Goal: Task Accomplishment & Management: Manage account settings

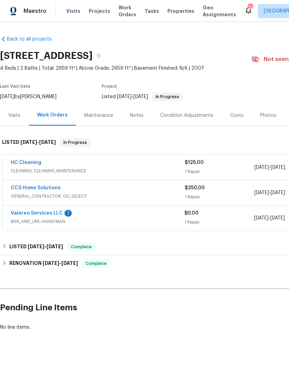
click at [38, 212] on link "Valereo Services LLC" at bounding box center [37, 213] width 52 height 5
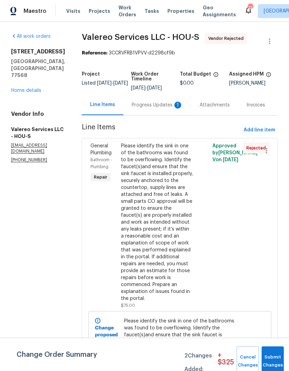
click at [160, 104] on div "Progress Updates 1" at bounding box center [157, 104] width 51 height 7
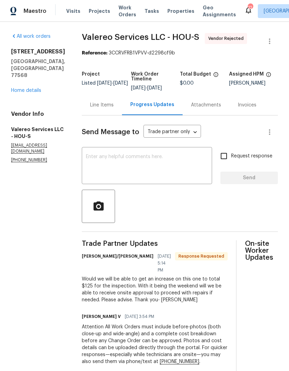
click at [95, 108] on div "Line Items" at bounding box center [102, 104] width 24 height 7
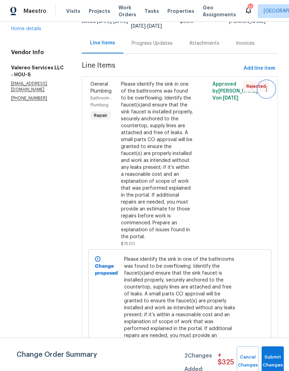
click at [267, 92] on icon "button" at bounding box center [266, 89] width 8 height 8
click at [271, 89] on li "Cancel" at bounding box center [269, 88] width 27 height 11
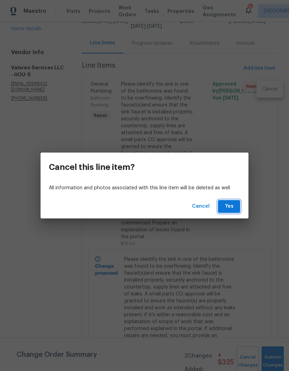
click at [231, 205] on span "Yes" at bounding box center [228, 206] width 11 height 9
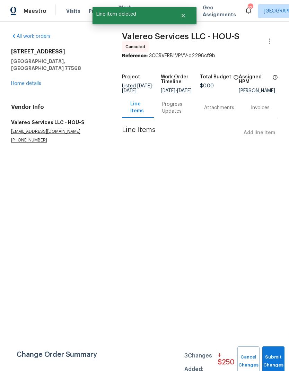
click at [28, 81] on link "Home details" at bounding box center [26, 83] width 30 height 5
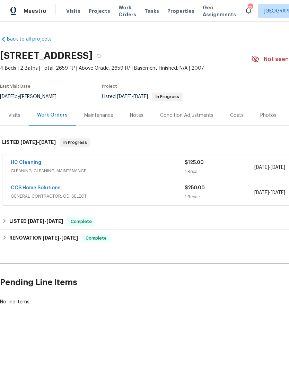
click at [27, 189] on link "CCS Home Solutions" at bounding box center [36, 187] width 50 height 5
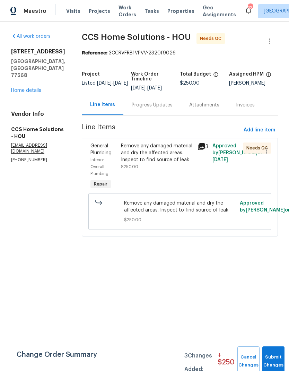
click at [177, 160] on div "Remove any damaged material and dry the affected areas. Inspect to find source …" at bounding box center [157, 152] width 72 height 21
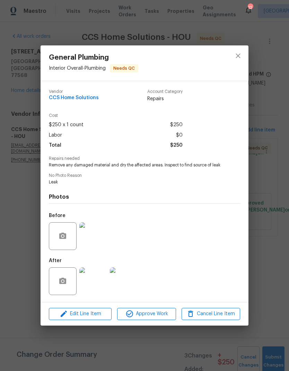
click at [97, 281] on img at bounding box center [93, 281] width 28 height 28
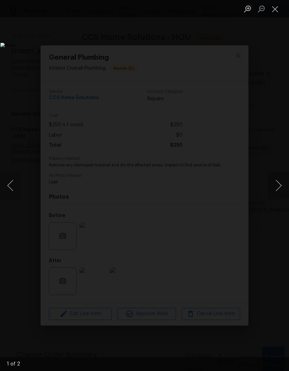
click at [276, 186] on button "Next image" at bounding box center [278, 185] width 21 height 28
click at [273, 181] on button "Next image" at bounding box center [278, 185] width 21 height 28
click at [274, 11] on button "Close lightbox" at bounding box center [275, 9] width 14 height 12
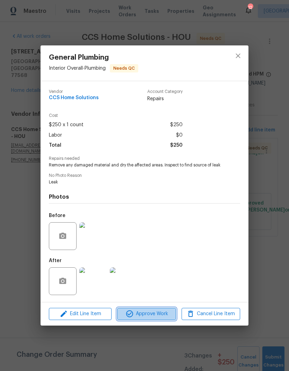
click at [161, 320] on button "Approve Work" at bounding box center [146, 314] width 59 height 12
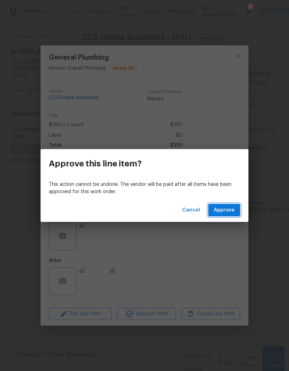
click at [232, 210] on span "Approve" at bounding box center [224, 210] width 21 height 9
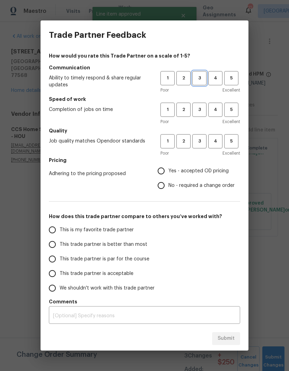
click at [200, 79] on span "3" at bounding box center [199, 78] width 13 height 8
click at [201, 106] on span "3" at bounding box center [199, 110] width 13 height 8
click at [202, 136] on button "3" at bounding box center [199, 141] width 14 height 14
click at [161, 174] on input "Yes - accepted OD pricing" at bounding box center [161, 171] width 15 height 15
radio input "true"
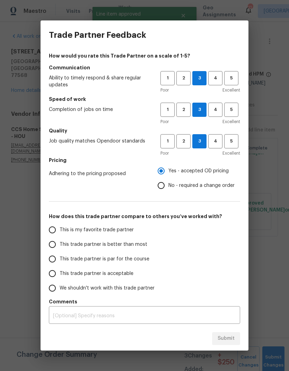
click at [132, 263] on label "This trade partner is par for the course" at bounding box center [99, 258] width 109 height 15
click at [60, 263] on input "This trade partner is par for the course" at bounding box center [52, 258] width 15 height 15
click at [230, 336] on span "Submit" at bounding box center [226, 338] width 17 height 9
radio input "true"
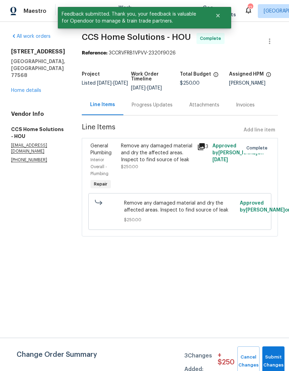
click at [27, 88] on link "Home details" at bounding box center [26, 90] width 30 height 5
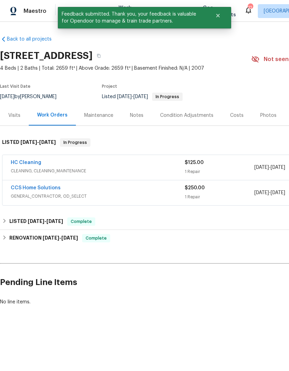
click at [26, 164] on link "HC Cleaning" at bounding box center [26, 162] width 30 height 5
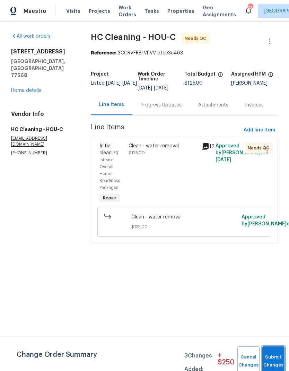
click at [275, 356] on button "Submit Changes" at bounding box center [273, 361] width 22 height 30
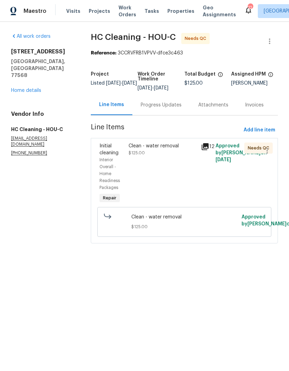
click at [179, 155] on div "Clean - water removal $125.00" at bounding box center [163, 149] width 68 height 14
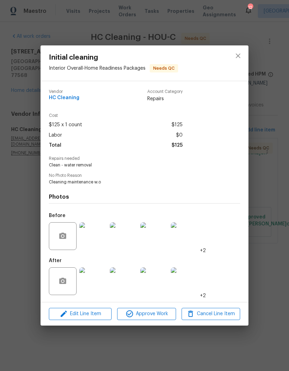
click at [98, 239] on img at bounding box center [93, 236] width 28 height 28
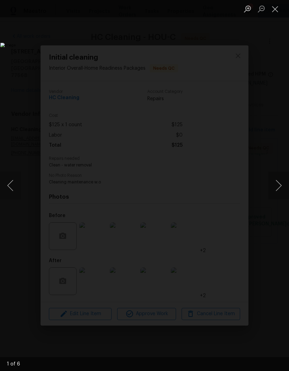
click at [278, 186] on button "Next image" at bounding box center [278, 185] width 21 height 28
click at [281, 185] on button "Next image" at bounding box center [278, 185] width 21 height 28
click at [278, 183] on button "Next image" at bounding box center [278, 185] width 21 height 28
click at [276, 183] on button "Next image" at bounding box center [278, 185] width 21 height 28
click at [279, 183] on button "Next image" at bounding box center [278, 185] width 21 height 28
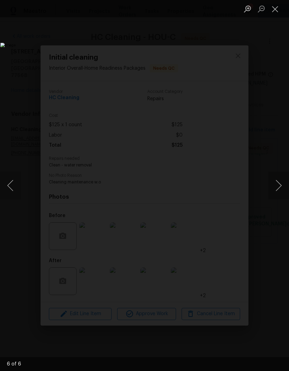
click at [277, 184] on button "Next image" at bounding box center [278, 185] width 21 height 28
click at [280, 184] on button "Next image" at bounding box center [278, 185] width 21 height 28
click at [273, 11] on button "Close lightbox" at bounding box center [275, 9] width 14 height 12
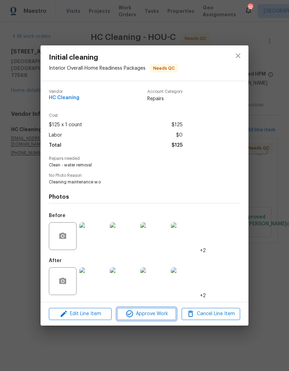
click at [158, 311] on span "Approve Work" at bounding box center [146, 313] width 54 height 9
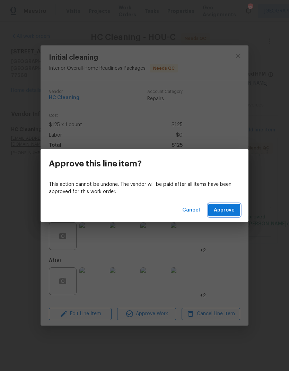
click at [236, 211] on button "Approve" at bounding box center [224, 210] width 32 height 13
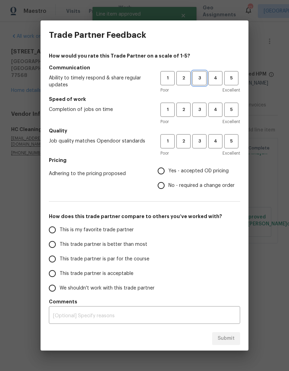
click at [203, 72] on button "3" at bounding box center [199, 78] width 14 height 14
click at [201, 105] on button "3" at bounding box center [199, 110] width 14 height 14
click at [202, 131] on h5 "Quality" at bounding box center [144, 130] width 191 height 7
click at [163, 170] on input "Yes - accepted OD pricing" at bounding box center [161, 171] width 15 height 15
radio input "true"
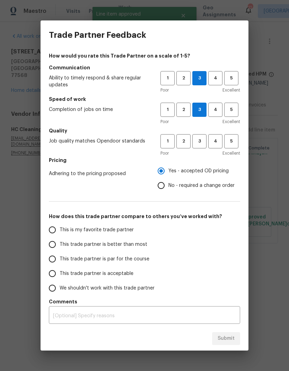
click at [133, 250] on label "This trade partner is better than most" at bounding box center [99, 244] width 109 height 15
click at [60, 250] on input "This trade partner is better than most" at bounding box center [52, 244] width 15 height 15
radio input "false"
click at [140, 265] on label "This trade partner is par for the course" at bounding box center [99, 258] width 109 height 15
click at [60, 265] on input "This trade partner is par for the course" at bounding box center [52, 258] width 15 height 15
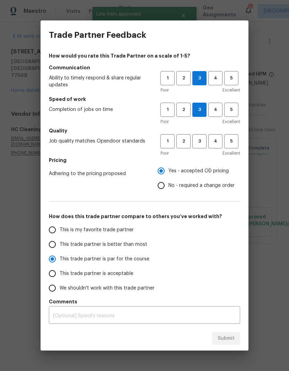
click at [231, 337] on div "Submit" at bounding box center [145, 338] width 208 height 24
click at [203, 145] on button "3" at bounding box center [199, 141] width 14 height 14
radio input "true"
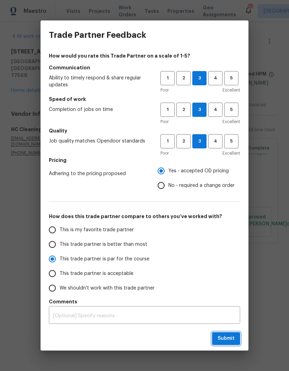
click at [227, 334] on span "Submit" at bounding box center [226, 338] width 17 height 9
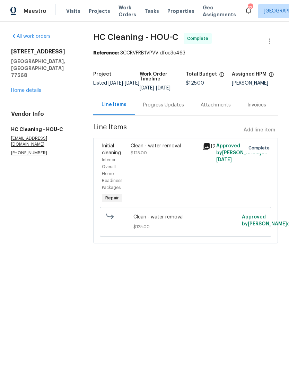
radio input "false"
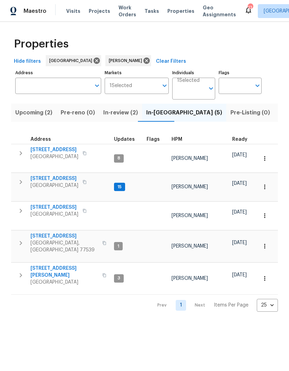
click at [59, 175] on span "14542 Circlewood Way" at bounding box center [54, 178] width 48 height 7
click at [51, 150] on span "6719 Trimstone Dr" at bounding box center [54, 149] width 48 height 7
click at [20, 181] on button "button" at bounding box center [21, 182] width 14 height 14
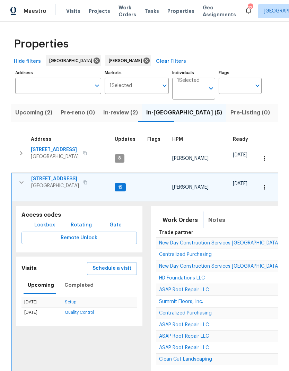
click at [213, 215] on span "Notes" at bounding box center [216, 220] width 17 height 10
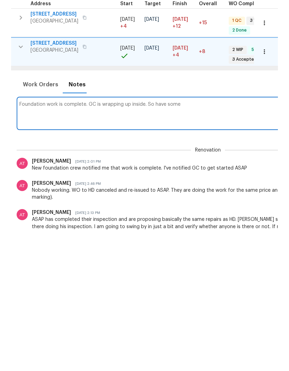
click at [151, 237] on textarea "Foundation work is complete. GC is wrapping up inside. So have some" at bounding box center [207, 248] width 377 height 23
click at [223, 237] on textarea "Foundation work is complete. GC is wrapping up inside. Still have some" at bounding box center [207, 248] width 377 height 23
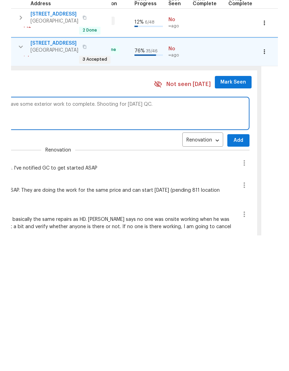
type textarea "Foundation work is complete. GC is wrapping up inside. Still have some exterior…"
click at [233, 272] on span "Add" at bounding box center [238, 276] width 11 height 9
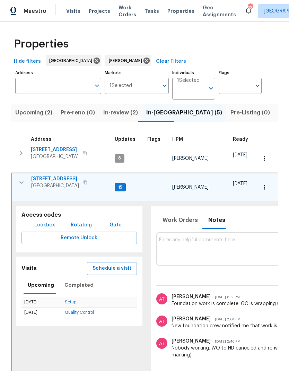
scroll to position [0, 0]
click at [22, 178] on icon "button" at bounding box center [21, 182] width 8 height 8
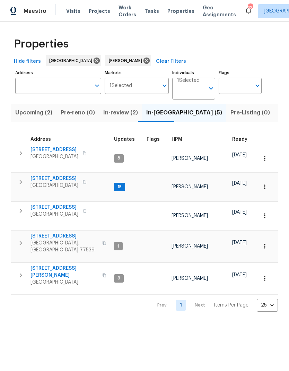
click at [61, 211] on span "Deer Park, TX 77536" at bounding box center [54, 214] width 48 height 7
click at [22, 232] on button "button" at bounding box center [21, 242] width 14 height 21
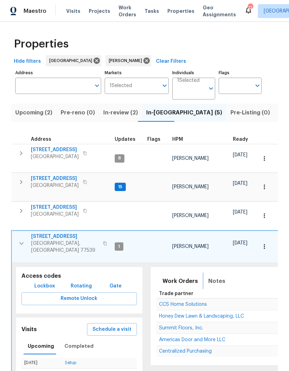
click at [214, 276] on span "Notes" at bounding box center [216, 281] width 17 height 10
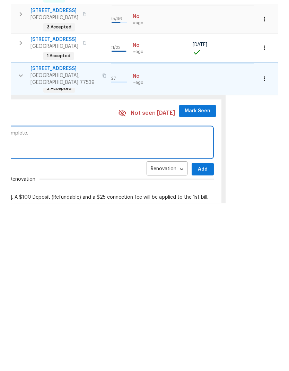
scroll to position [6, 325]
type textarea "Interior paint is nearly complete. Flooring scheduled. Garage conversion is com…"
click at [198, 333] on span "Add" at bounding box center [202, 337] width 11 height 9
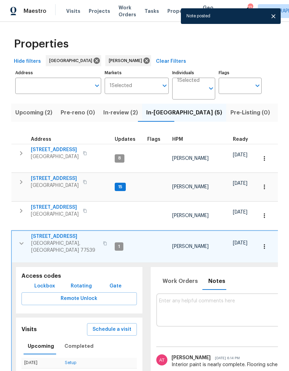
scroll to position [6, 0]
click at [22, 239] on icon "button" at bounding box center [21, 243] width 8 height 8
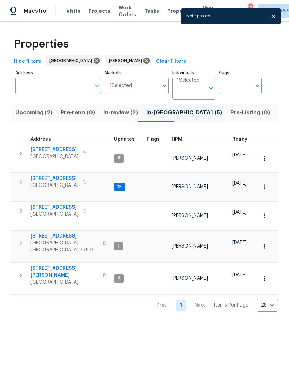
scroll to position [0, 0]
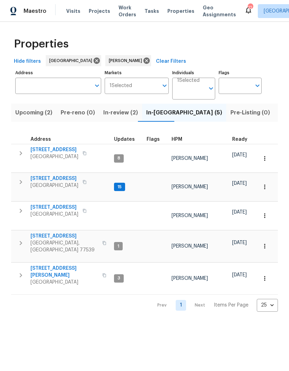
click at [24, 239] on icon "button" at bounding box center [21, 243] width 8 height 8
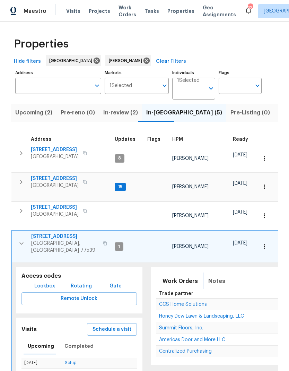
click at [219, 276] on span "Notes" at bounding box center [216, 281] width 17 height 10
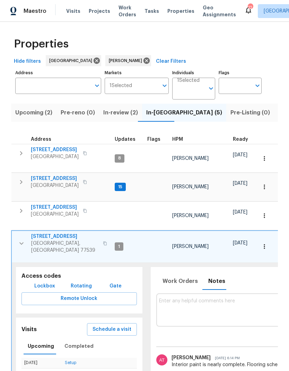
click at [230, 356] on span "Sep 7, 2025 6:14 PM" at bounding box center [225, 357] width 29 height 3
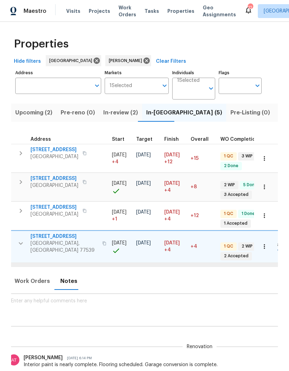
scroll to position [6, 148]
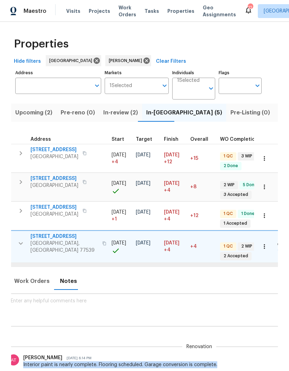
copy div "Interior paint is nearly complete. Flooring scheduled. Garage conversion is com…"
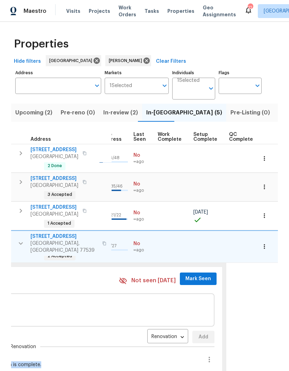
scroll to position [6, 325]
click at [206, 355] on icon "button" at bounding box center [209, 359] width 8 height 8
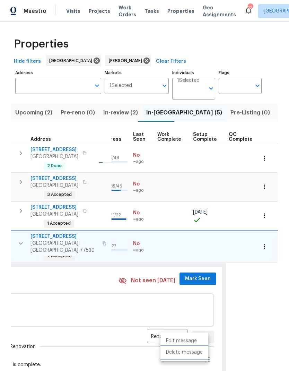
click at [187, 353] on li "Delete message" at bounding box center [184, 351] width 48 height 11
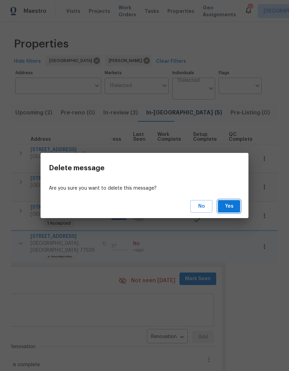
click at [231, 202] on button "Yes" at bounding box center [229, 206] width 22 height 13
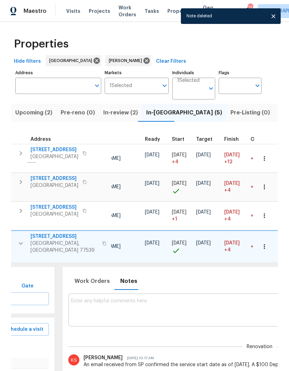
scroll to position [0, 89]
click at [182, 298] on textarea at bounding box center [258, 309] width 377 height 23
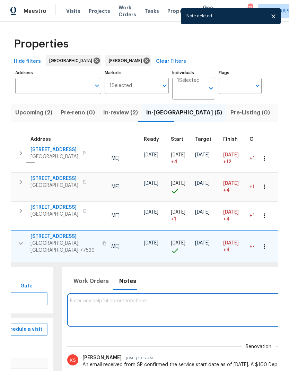
scroll to position [14, 0]
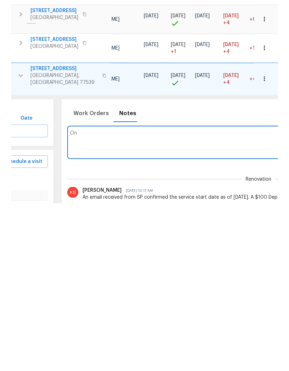
type textarea "O"
paste textarea "Interior paint is nearly complete. Flooring scheduled. Garage conversion is com…"
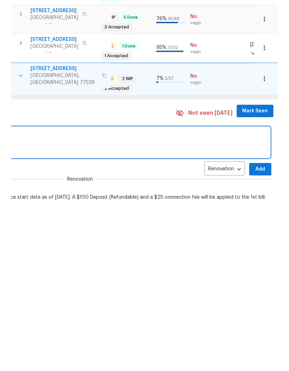
scroll to position [0, 267]
type textarea "Interior paint is nearly complete. Flooring scheduled."
click at [257, 333] on span "Add" at bounding box center [260, 337] width 11 height 9
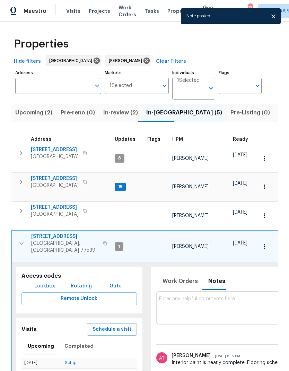
scroll to position [6, 0]
click at [22, 239] on icon "button" at bounding box center [21, 243] width 8 height 8
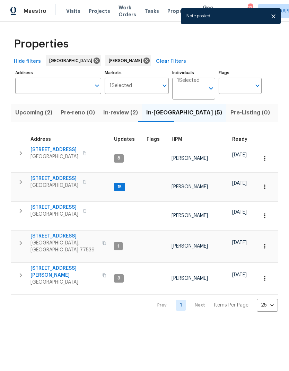
scroll to position [0, 0]
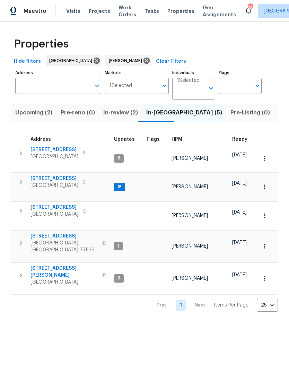
click at [23, 271] on icon "button" at bounding box center [21, 275] width 8 height 8
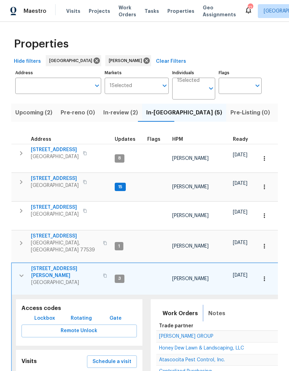
click at [212, 308] on span "Notes" at bounding box center [216, 313] width 17 height 10
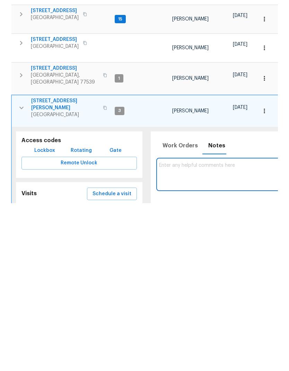
paste textarea "Interior paint is nearly complete. Flooring scheduled. Garage conversion is com…"
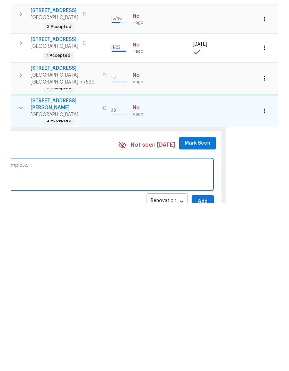
scroll to position [0, 325]
type textarea "Interior paint is nearly complete. Flooring scheduled. Garage conversion is com…"
click at [199, 365] on span "Add" at bounding box center [202, 369] width 11 height 9
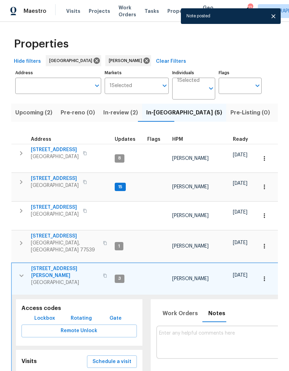
scroll to position [0, 0]
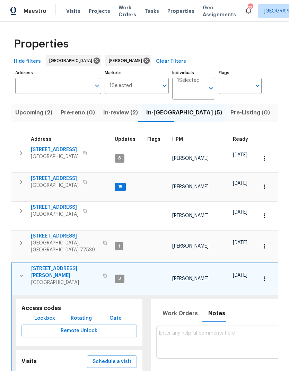
click at [278, 108] on span "Listed (13)" at bounding box center [292, 113] width 28 height 10
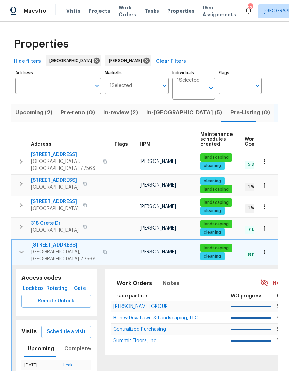
click at [23, 248] on icon "button" at bounding box center [21, 252] width 8 height 8
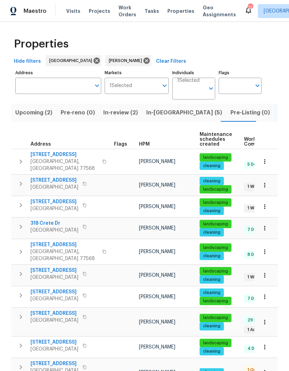
click at [56, 267] on span "[STREET_ADDRESS]" at bounding box center [54, 270] width 48 height 7
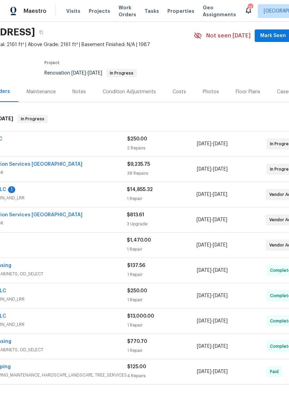
scroll to position [21, 63]
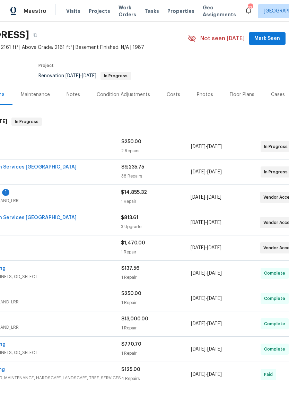
click at [244, 95] on div "Floor Plans" at bounding box center [242, 94] width 25 height 7
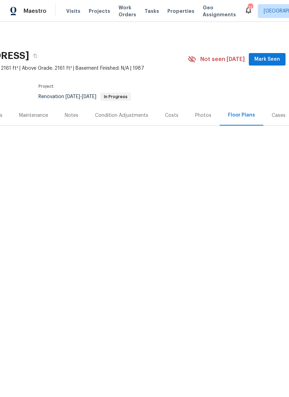
scroll to position [0, 63]
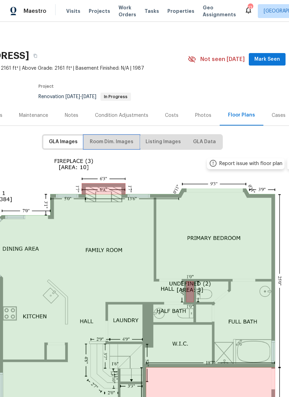
click at [124, 143] on span "Room Dim. Images" at bounding box center [112, 142] width 44 height 9
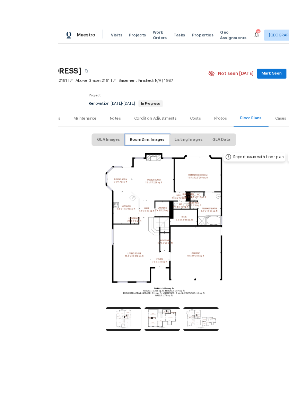
scroll to position [17, 0]
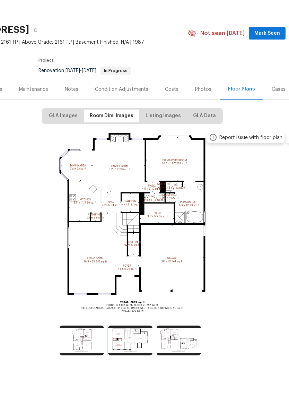
click at [139, 351] on img at bounding box center [130, 366] width 44 height 30
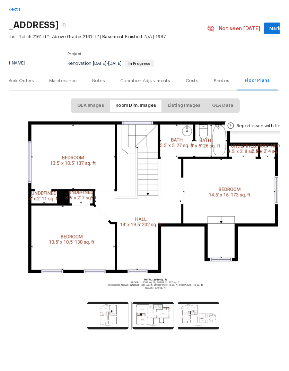
scroll to position [28, 0]
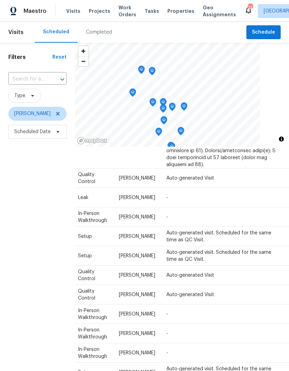
scroll to position [184, 60]
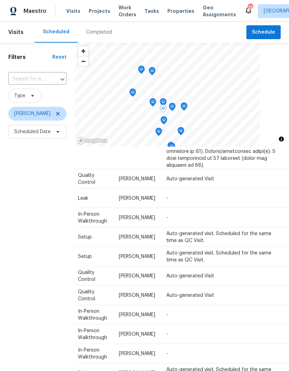
click at [0, 0] on icon at bounding box center [0, 0] width 0 height 0
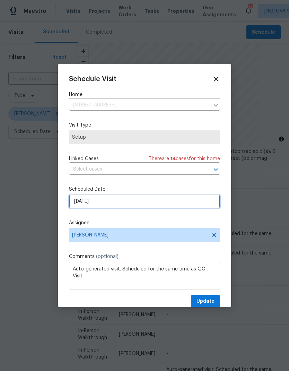
click at [186, 207] on input "[DATE]" at bounding box center [144, 201] width 151 height 14
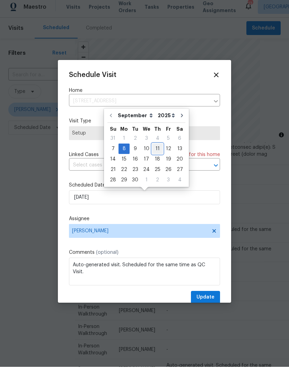
click at [157, 150] on div "11" at bounding box center [157, 153] width 11 height 10
type input "9/11/2025"
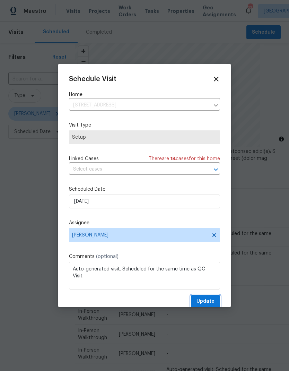
click at [208, 303] on span "Update" at bounding box center [205, 301] width 18 height 9
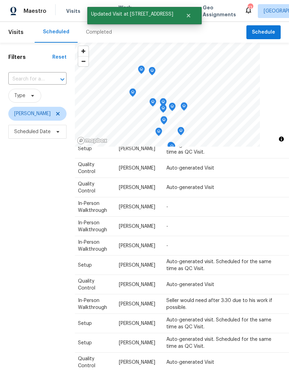
scroll to position [272, 60]
click at [0, 0] on icon at bounding box center [0, 0] width 0 height 0
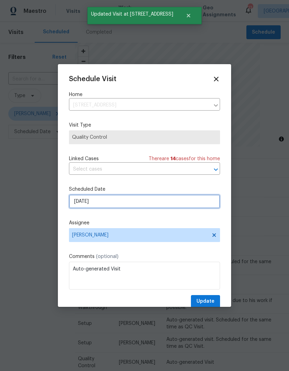
click at [141, 201] on input "9/8/2025" at bounding box center [144, 201] width 151 height 14
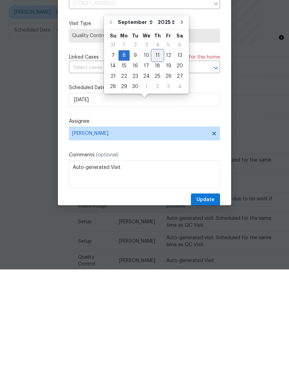
click at [156, 152] on div "11" at bounding box center [157, 157] width 11 height 10
type input "9/11/2025"
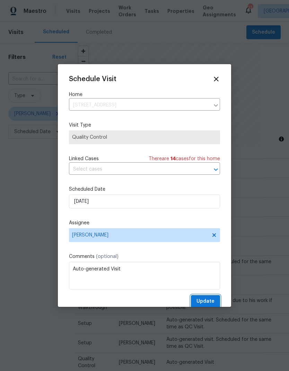
click at [210, 300] on span "Update" at bounding box center [205, 301] width 18 height 9
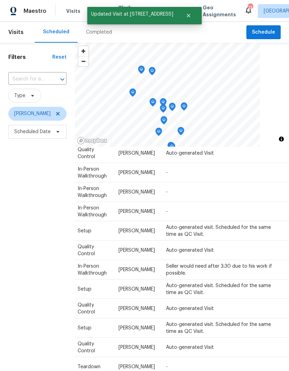
scroll to position [287, 60]
click at [0, 0] on icon at bounding box center [0, 0] width 0 height 0
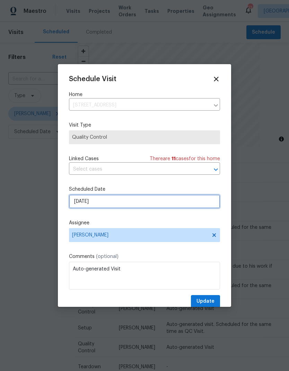
click at [142, 203] on input "9/8/2025" at bounding box center [144, 201] width 151 height 14
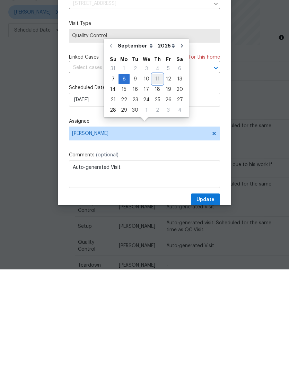
click at [155, 176] on div "11" at bounding box center [157, 181] width 11 height 10
type input "9/11/2025"
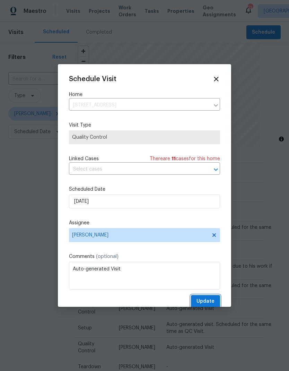
click at [209, 302] on span "Update" at bounding box center [205, 301] width 18 height 9
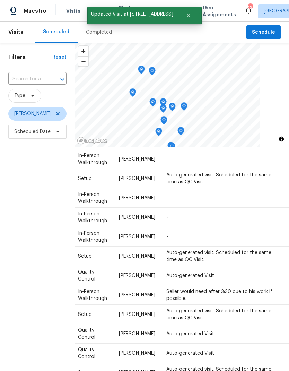
scroll to position [242, 60]
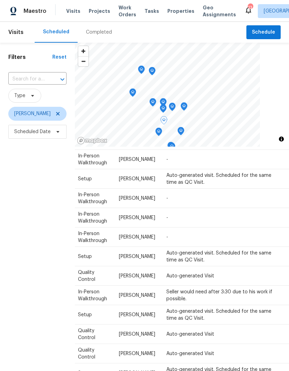
click at [0, 0] on icon at bounding box center [0, 0] width 0 height 0
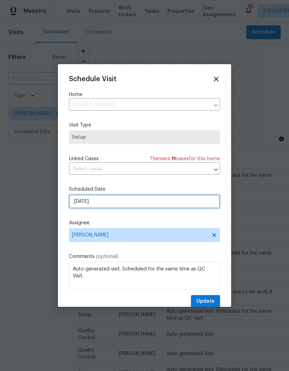
click at [137, 203] on input "9/8/2025" at bounding box center [144, 201] width 151 height 14
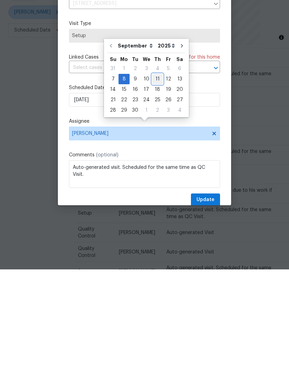
click at [155, 176] on div "11" at bounding box center [157, 181] width 11 height 10
type input "9/11/2025"
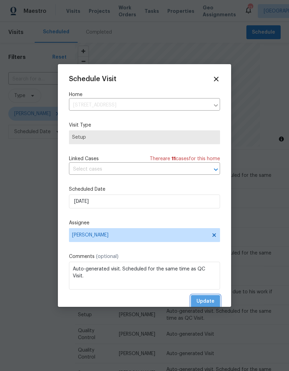
click at [209, 301] on span "Update" at bounding box center [205, 301] width 18 height 9
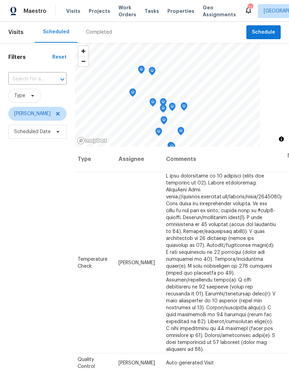
scroll to position [0, 60]
click at [0, 0] on icon at bounding box center [0, 0] width 0 height 0
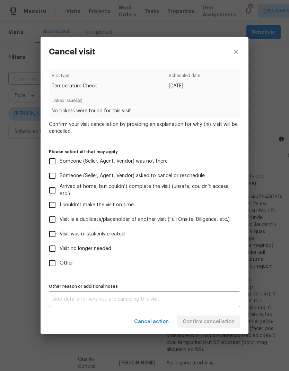
click at [105, 249] on span "Visit no longer needed" at bounding box center [86, 248] width 52 height 7
click at [60, 249] on input "Visit no longer needed" at bounding box center [52, 248] width 15 height 15
checkbox input "true"
click at [138, 301] on textarea at bounding box center [144, 299] width 183 height 5
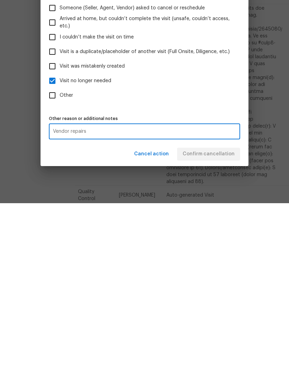
type textarea "Vendor repairs"
click at [217, 310] on div "Cancel action Confirm cancellation" at bounding box center [145, 322] width 208 height 24
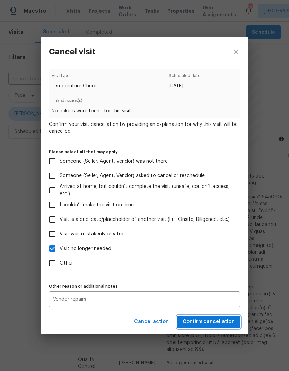
click at [209, 325] on span "Confirm cancellation" at bounding box center [209, 321] width 52 height 9
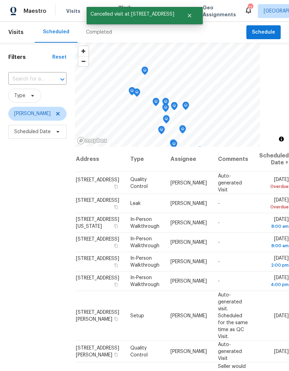
scroll to position [0, 0]
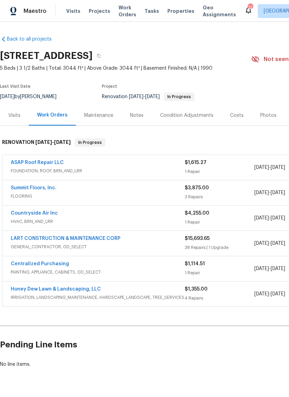
click at [136, 117] on div "Notes" at bounding box center [137, 115] width 14 height 7
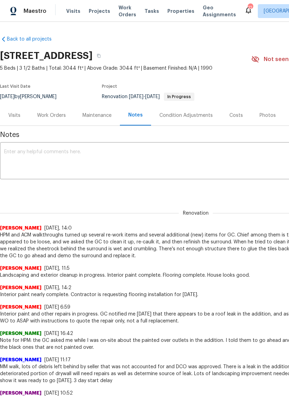
click at [124, 157] on textarea at bounding box center [195, 161] width 383 height 24
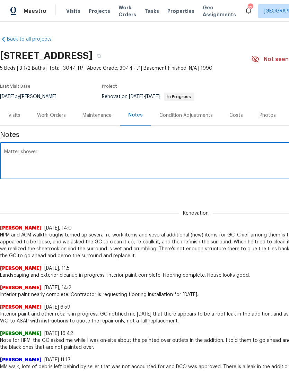
click at [16, 154] on textarea "Matter shower" at bounding box center [195, 161] width 383 height 24
click at [97, 155] on textarea "Master shower" at bounding box center [195, 161] width 383 height 24
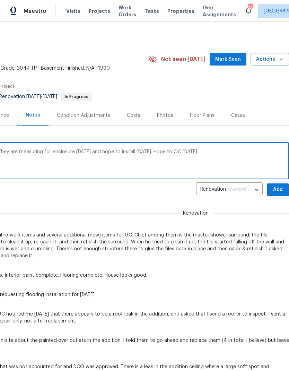
type textarea "Master shower rebuild is nearly complete. They are measuring for enclosure tomo…"
click at [284, 188] on button "Add" at bounding box center [278, 189] width 22 height 13
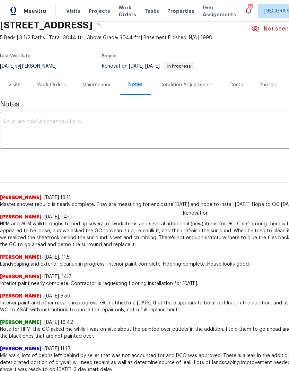
scroll to position [31, 0]
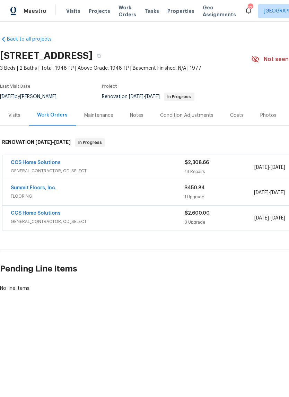
click at [47, 165] on link "CCS Home Solutions" at bounding box center [36, 162] width 50 height 5
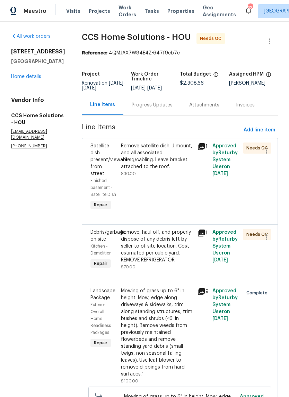
click at [160, 170] on div "Remove satellite dish, J mount, and all associated wiring/cabling. Leave bracke…" at bounding box center [157, 156] width 72 height 28
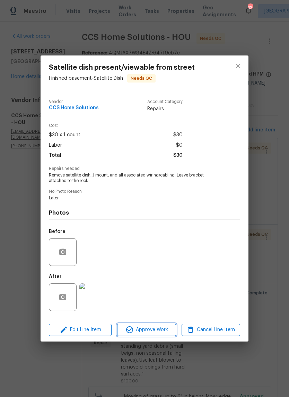
click at [158, 332] on span "Approve Work" at bounding box center [146, 329] width 54 height 9
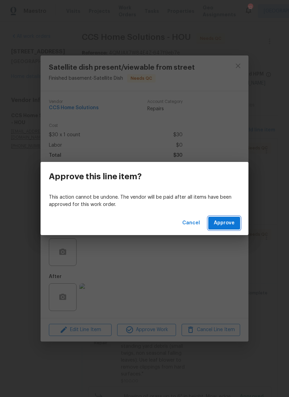
click at [223, 226] on span "Approve" at bounding box center [224, 223] width 21 height 9
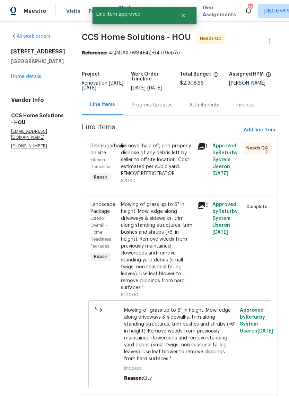
click at [176, 168] on div "Remove, haul off, and properly dispose of any debris left by seller to offsite …" at bounding box center [157, 159] width 72 height 35
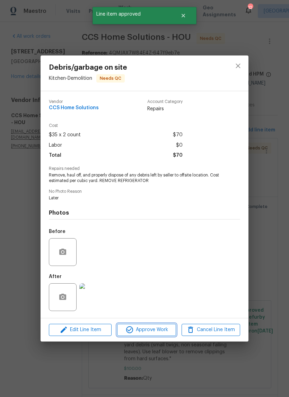
click at [156, 330] on span "Approve Work" at bounding box center [146, 329] width 54 height 9
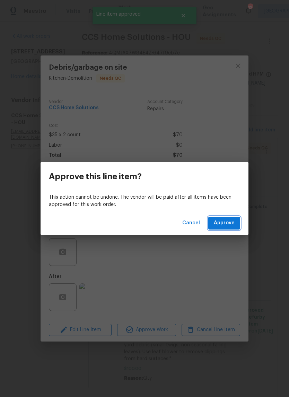
click at [228, 221] on span "Approve" at bounding box center [224, 223] width 21 height 9
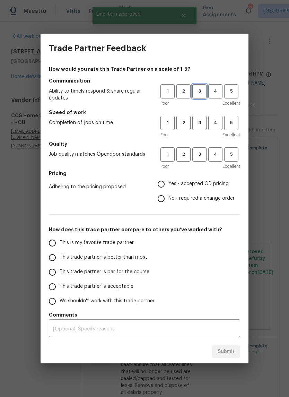
click at [202, 92] on span "3" at bounding box center [199, 91] width 13 height 8
click at [200, 124] on span "3" at bounding box center [199, 123] width 13 height 8
click at [202, 151] on span "3" at bounding box center [199, 154] width 13 height 8
click at [178, 183] on span "Yes - accepted OD pricing" at bounding box center [198, 183] width 60 height 7
click at [168, 183] on input "Yes - accepted OD pricing" at bounding box center [161, 184] width 15 height 15
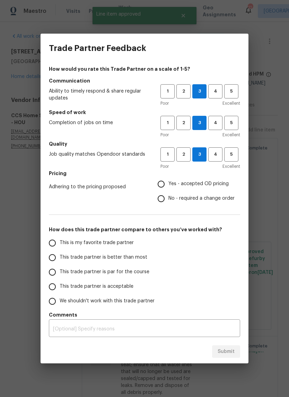
radio input "true"
click at [125, 273] on span "This trade partner is par for the course" at bounding box center [105, 271] width 90 height 7
click at [60, 273] on input "This trade partner is par for the course" at bounding box center [52, 272] width 15 height 15
click at [227, 353] on span "Submit" at bounding box center [226, 351] width 17 height 9
radio input "true"
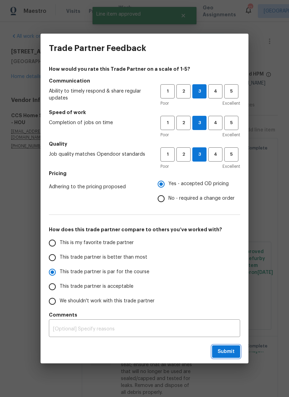
radio input "false"
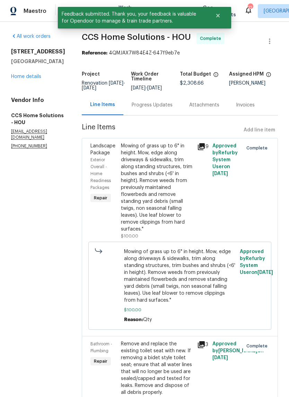
click at [26, 79] on link "Home details" at bounding box center [26, 76] width 30 height 5
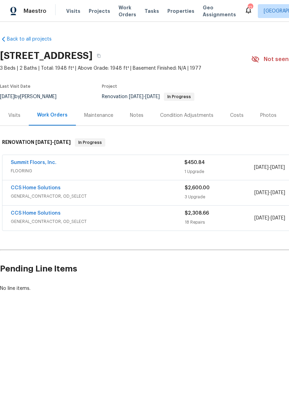
click at [138, 121] on div "Notes" at bounding box center [137, 115] width 30 height 20
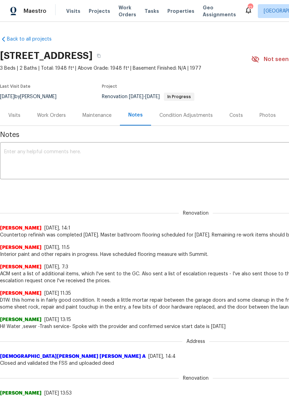
click at [171, 166] on textarea at bounding box center [195, 161] width 383 height 24
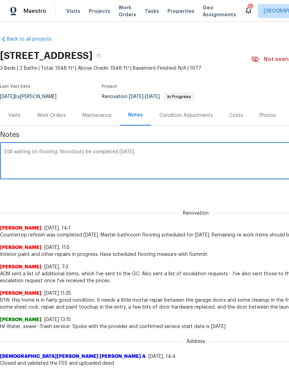
click at [76, 155] on textarea "Still waiting on flooring. Shootouts be completed tomorrow." at bounding box center [195, 161] width 383 height 24
click at [74, 151] on textarea "Still waiting on flooring. Shootouts be completed tomorrow." at bounding box center [195, 161] width 383 height 24
click at [212, 152] on textarea "Still waiting on flooring. Should be completed tomorrow." at bounding box center [195, 161] width 383 height 24
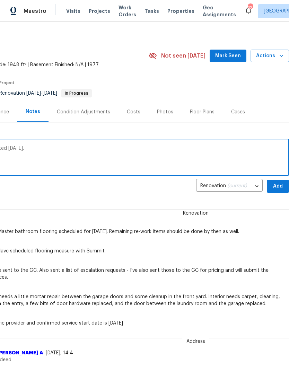
scroll to position [4, 103]
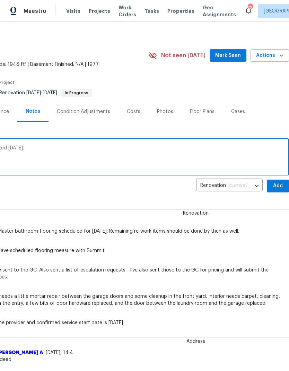
type textarea "Still waiting on flooring. Should be completed tomorrow."
click at [275, 188] on span "Add" at bounding box center [277, 186] width 11 height 9
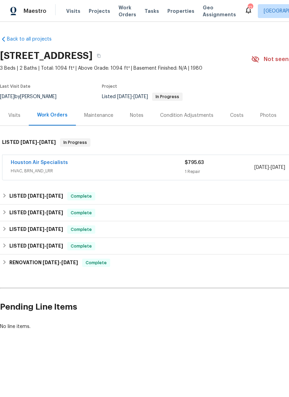
click at [40, 160] on link "Houston Air Specialists" at bounding box center [39, 162] width 57 height 5
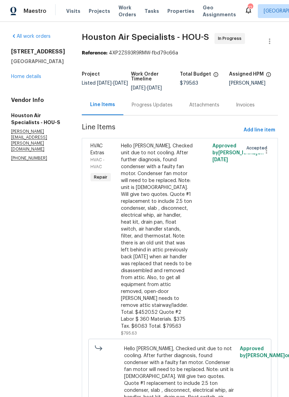
click at [167, 104] on div "Progress Updates" at bounding box center [152, 104] width 41 height 7
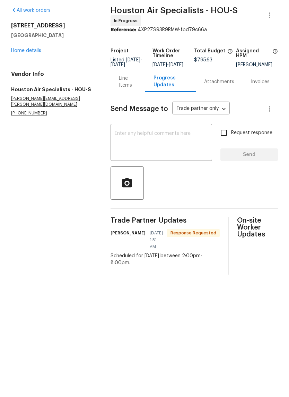
click at [182, 157] on textarea at bounding box center [161, 169] width 93 height 24
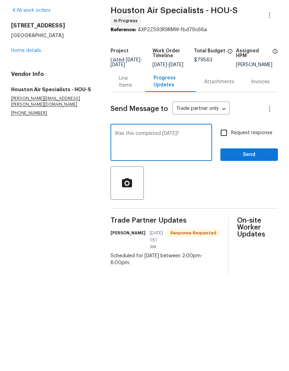
type textarea "Was this completed [DATE]?"
click at [224, 151] on input "Request response" at bounding box center [224, 158] width 15 height 15
checkbox input "true"
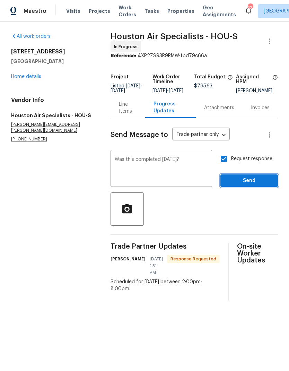
click at [253, 185] on span "Send" at bounding box center [249, 180] width 46 height 9
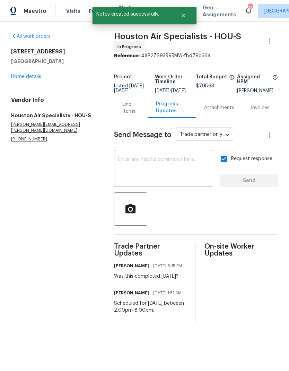
click at [22, 72] on div "[STREET_ADDRESS][PERSON_NAME] Home details" at bounding box center [54, 64] width 86 height 32
click at [23, 79] on link "Home details" at bounding box center [26, 76] width 30 height 5
